Goal: Task Accomplishment & Management: Manage account settings

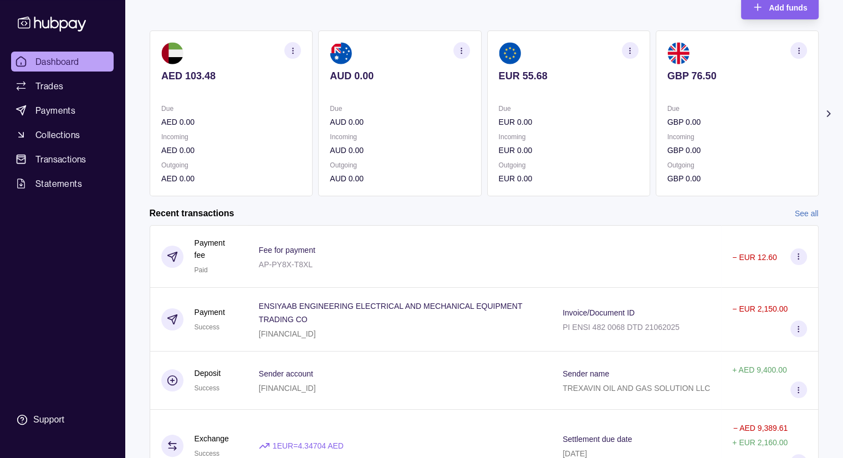
scroll to position [198, 0]
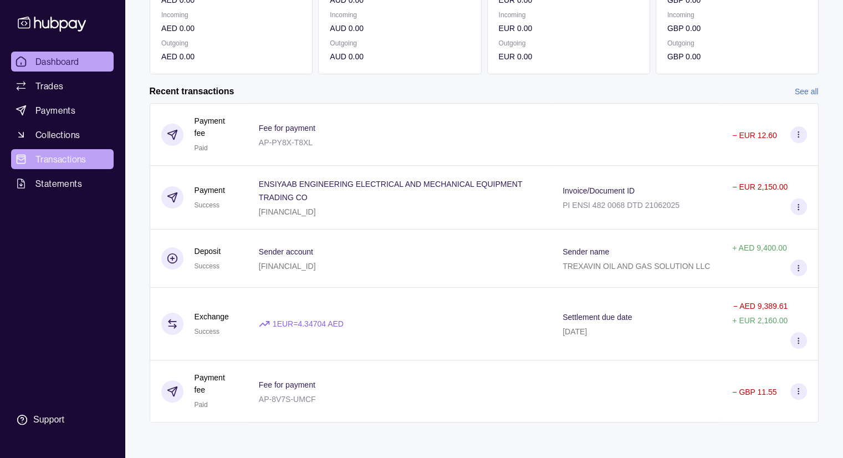
click at [64, 167] on link "Transactions" at bounding box center [62, 159] width 103 height 20
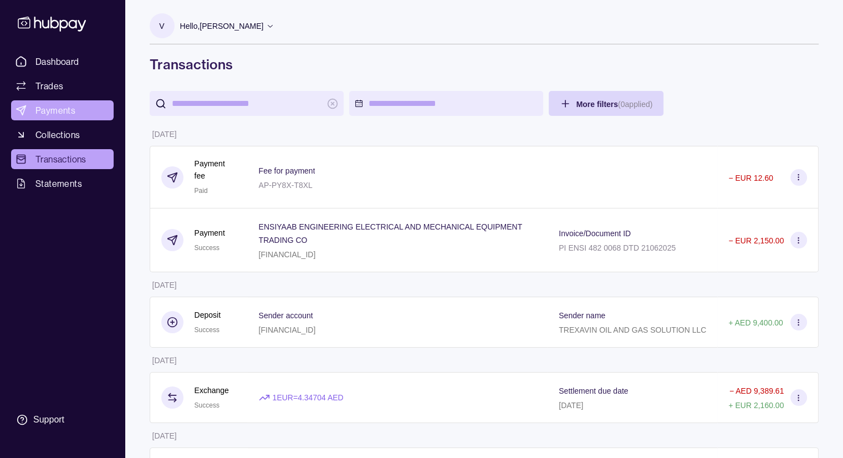
click at [63, 116] on span "Payments" at bounding box center [55, 110] width 40 height 13
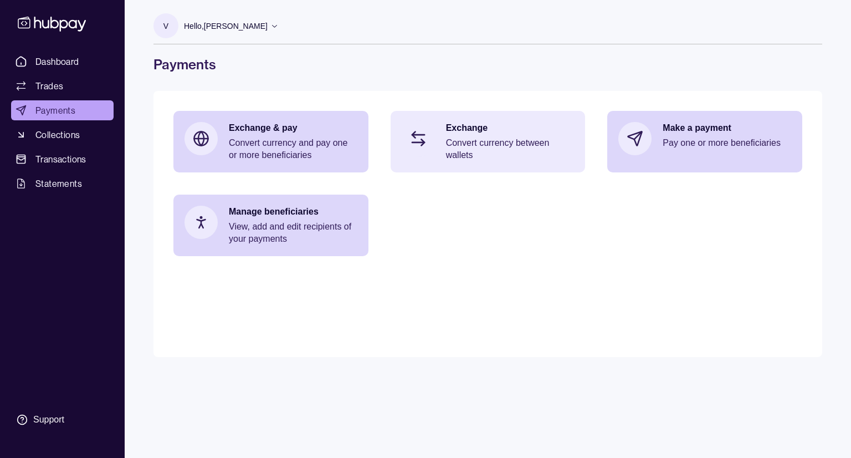
click at [482, 150] on p "Convert currency between wallets" at bounding box center [510, 149] width 129 height 24
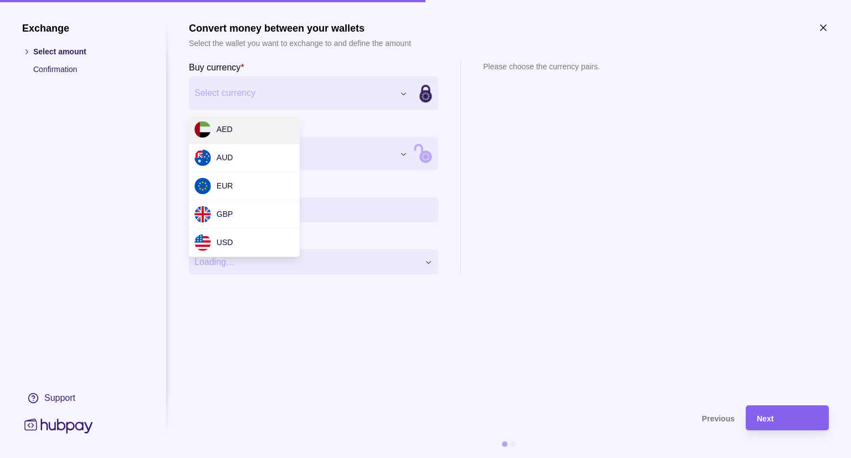
click at [267, 457] on div "Exchange Select amount Confirmation Support Convert money between your wallets …" at bounding box center [425, 458] width 851 height 0
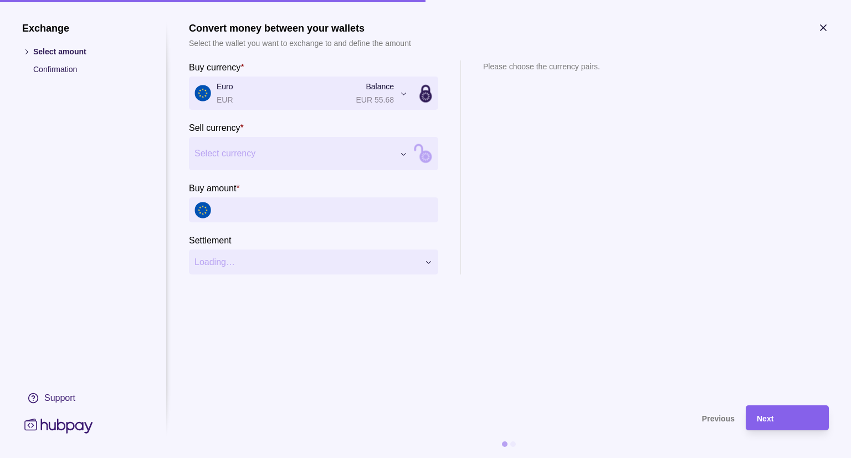
click at [235, 457] on div "Exchange Select amount Confirmation Support Convert money between your wallets …" at bounding box center [425, 458] width 851 height 0
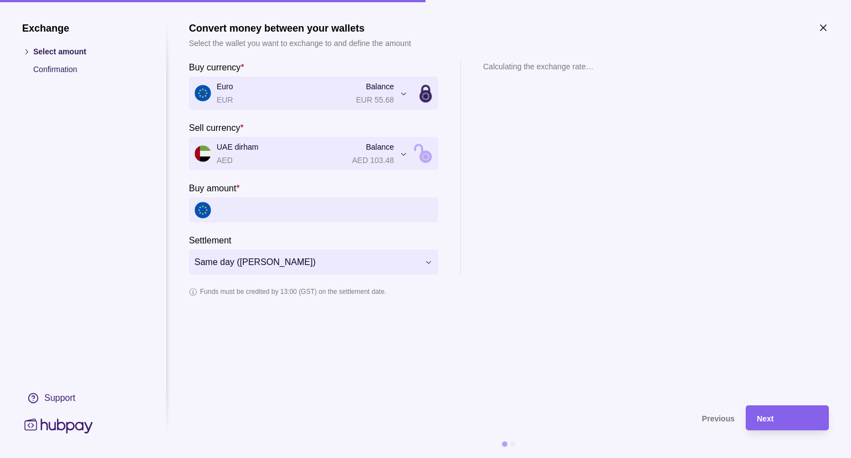
click at [232, 217] on input "Buy amount *" at bounding box center [325, 209] width 216 height 25
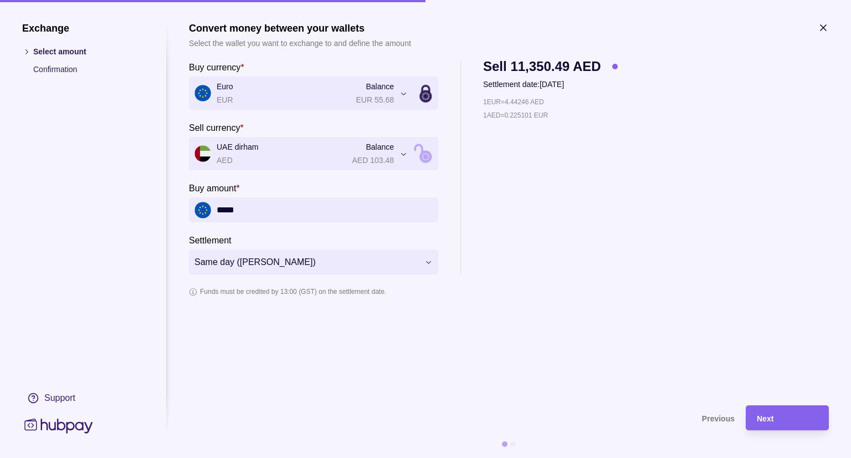
drag, startPoint x: 224, startPoint y: 213, endPoint x: 181, endPoint y: 220, distance: 43.2
click at [181, 220] on section "**********" at bounding box center [425, 240] width 807 height 436
type input "*****"
click at [556, 208] on div "1 EUR = 4.44246 AED 1 AED = 0.225101 EUR" at bounding box center [550, 185] width 135 height 178
click at [821, 30] on icon "button" at bounding box center [824, 28] width 6 height 6
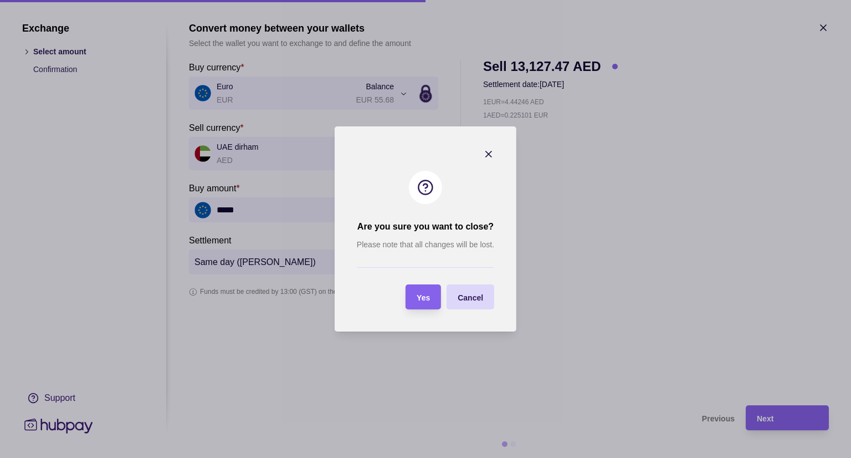
click at [397, 295] on section "Are you sure you want to close? Please note that all changes will be lost. Yes …" at bounding box center [426, 228] width 182 height 205
click at [413, 300] on div "Yes" at bounding box center [415, 296] width 30 height 25
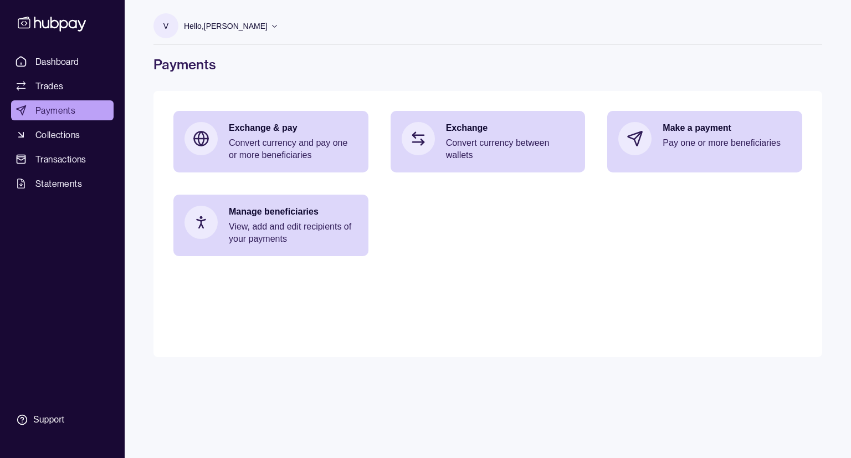
click at [266, 28] on section "V Hello, [PERSON_NAME] TREXAVIN OIL AND GAS SOLUTION LLC Account Terms and cond…" at bounding box center [488, 28] width 669 height 31
click at [270, 28] on icon at bounding box center [274, 26] width 8 height 8
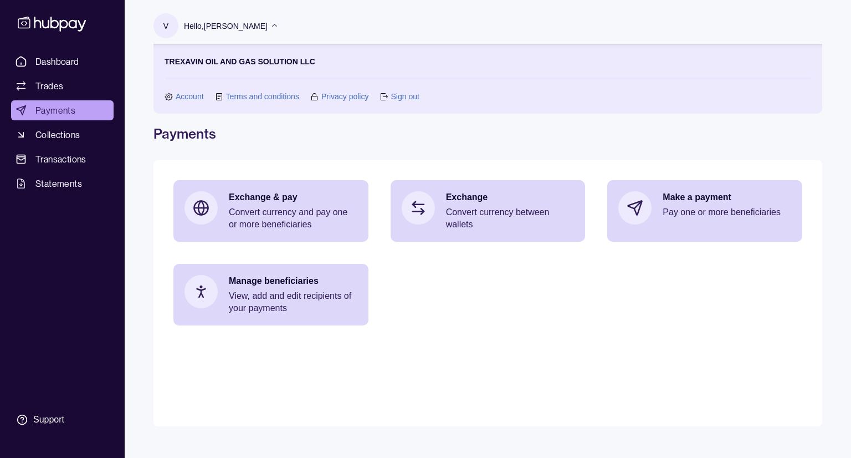
click at [403, 95] on link "Sign out" at bounding box center [405, 96] width 28 height 12
